Goal: Information Seeking & Learning: Learn about a topic

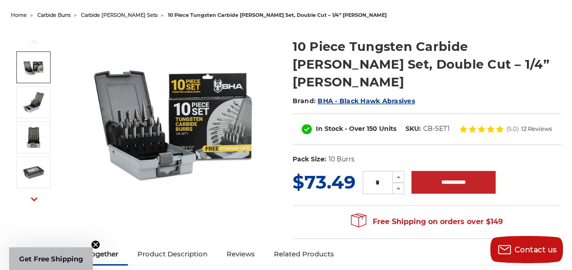
click at [478, 126] on icon at bounding box center [481, 129] width 7 height 7
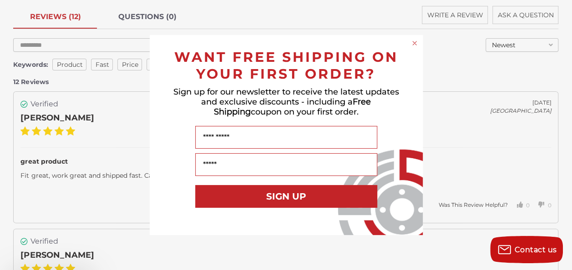
scroll to position [1773, 0]
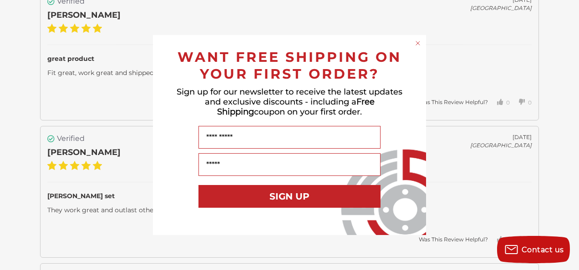
click at [420, 44] on circle "Close dialog" at bounding box center [418, 43] width 9 height 9
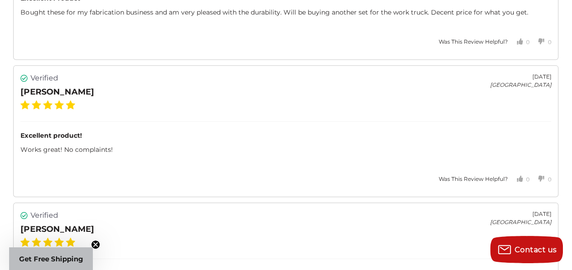
scroll to position [2957, 0]
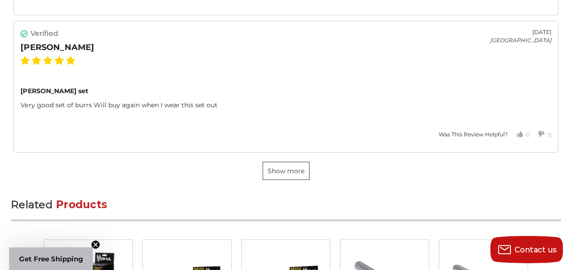
click at [267, 179] on button "Show more" at bounding box center [286, 171] width 47 height 18
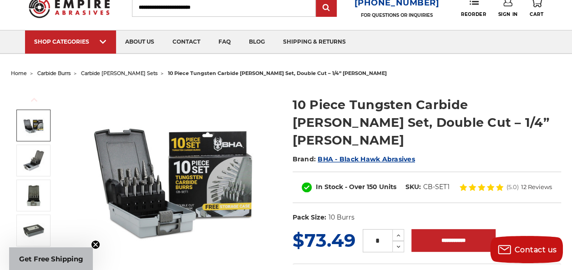
scroll to position [46, 0]
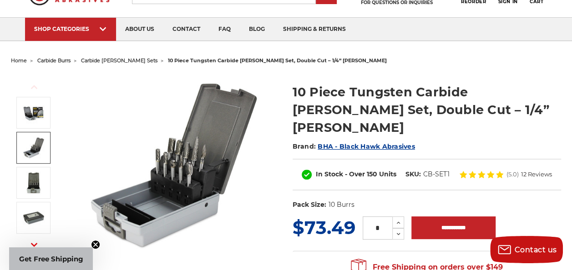
click at [194, 167] on img at bounding box center [175, 165] width 182 height 182
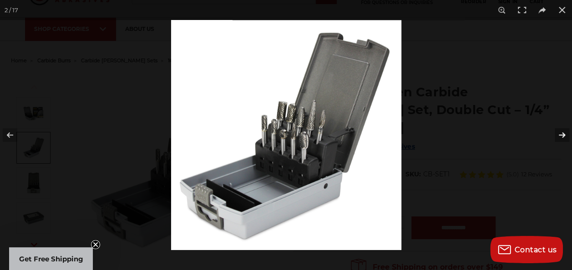
click at [563, 134] on button at bounding box center [556, 135] width 32 height 46
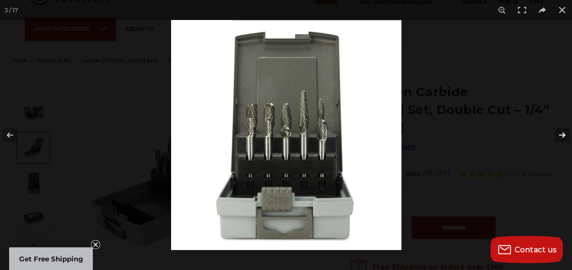
click at [563, 134] on button at bounding box center [556, 135] width 32 height 46
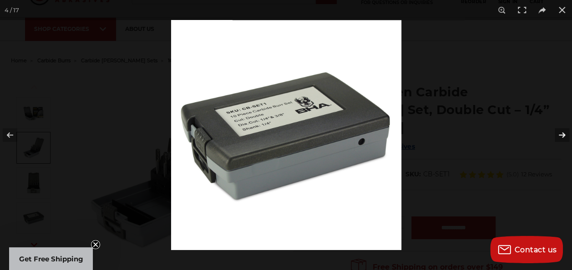
click at [563, 134] on button at bounding box center [556, 135] width 32 height 46
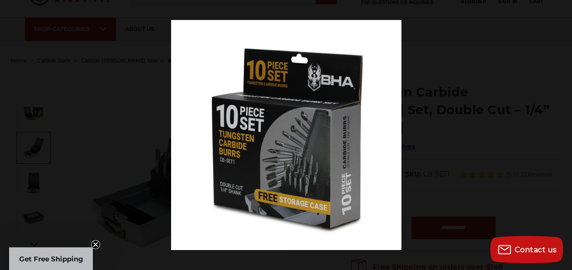
click at [563, 134] on button at bounding box center [556, 135] width 32 height 46
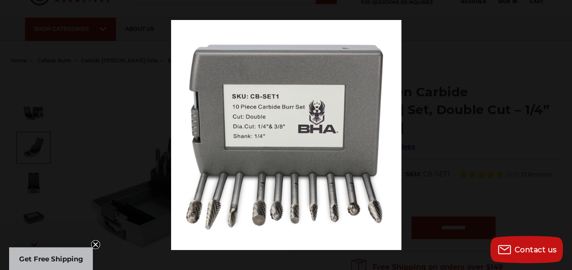
click at [563, 134] on button at bounding box center [556, 135] width 32 height 46
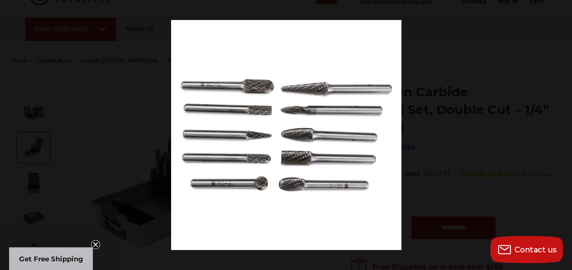
click at [563, 134] on button at bounding box center [556, 135] width 32 height 46
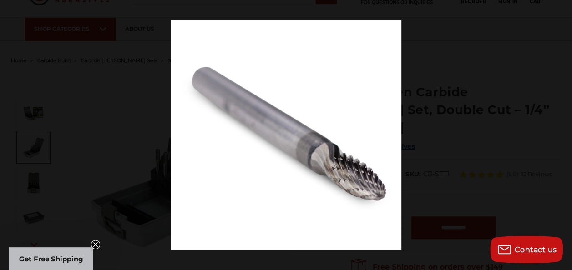
click at [563, 134] on button at bounding box center [556, 135] width 32 height 46
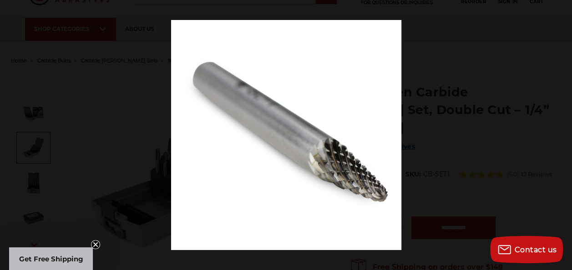
click at [563, 134] on button at bounding box center [556, 135] width 32 height 46
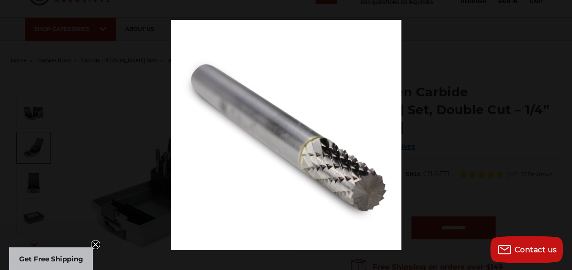
click at [563, 134] on button at bounding box center [556, 135] width 32 height 46
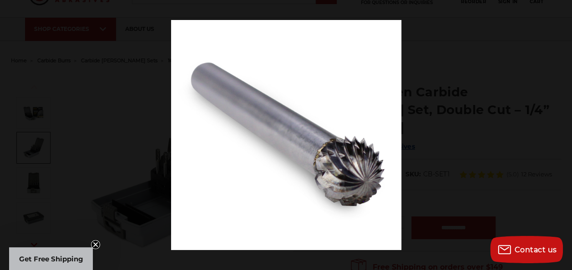
click at [563, 134] on button at bounding box center [556, 135] width 32 height 46
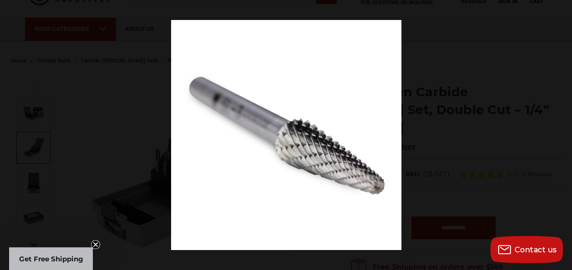
click at [563, 134] on button at bounding box center [556, 135] width 32 height 46
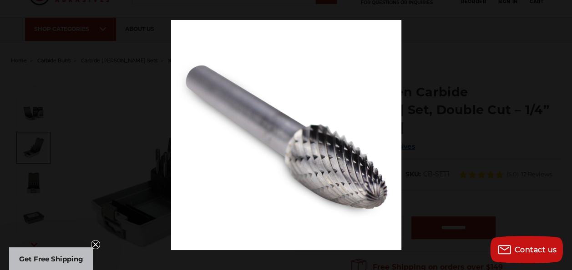
click at [563, 134] on button at bounding box center [556, 135] width 32 height 46
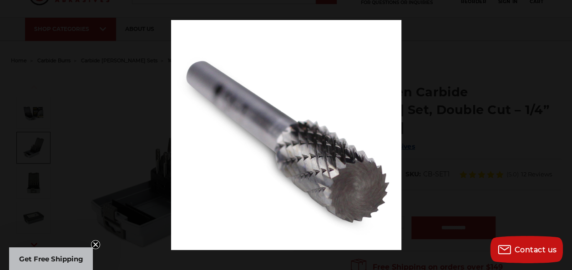
click at [563, 134] on button at bounding box center [556, 135] width 32 height 46
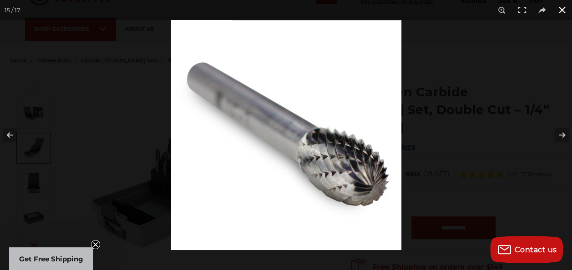
click at [559, 8] on button at bounding box center [562, 10] width 20 height 20
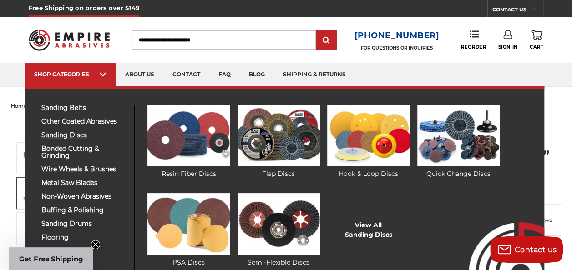
click at [71, 134] on span "sanding discs" at bounding box center [84, 135] width 86 height 7
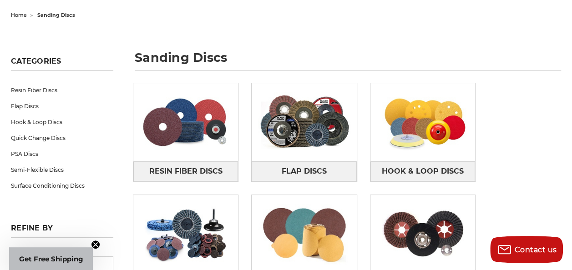
scroll to position [137, 0]
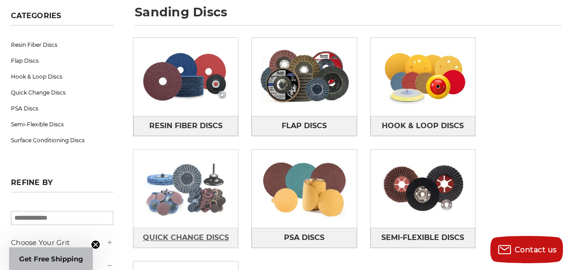
click at [229, 230] on span "Quick Change Discs" at bounding box center [186, 237] width 86 height 15
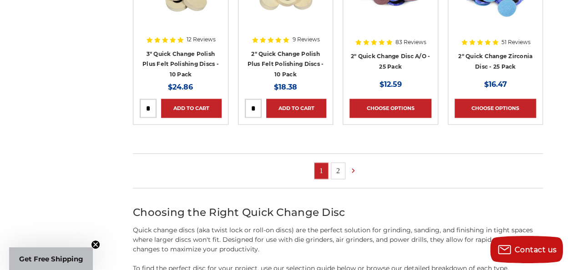
scroll to position [501, 0]
